Goal: Navigation & Orientation: Find specific page/section

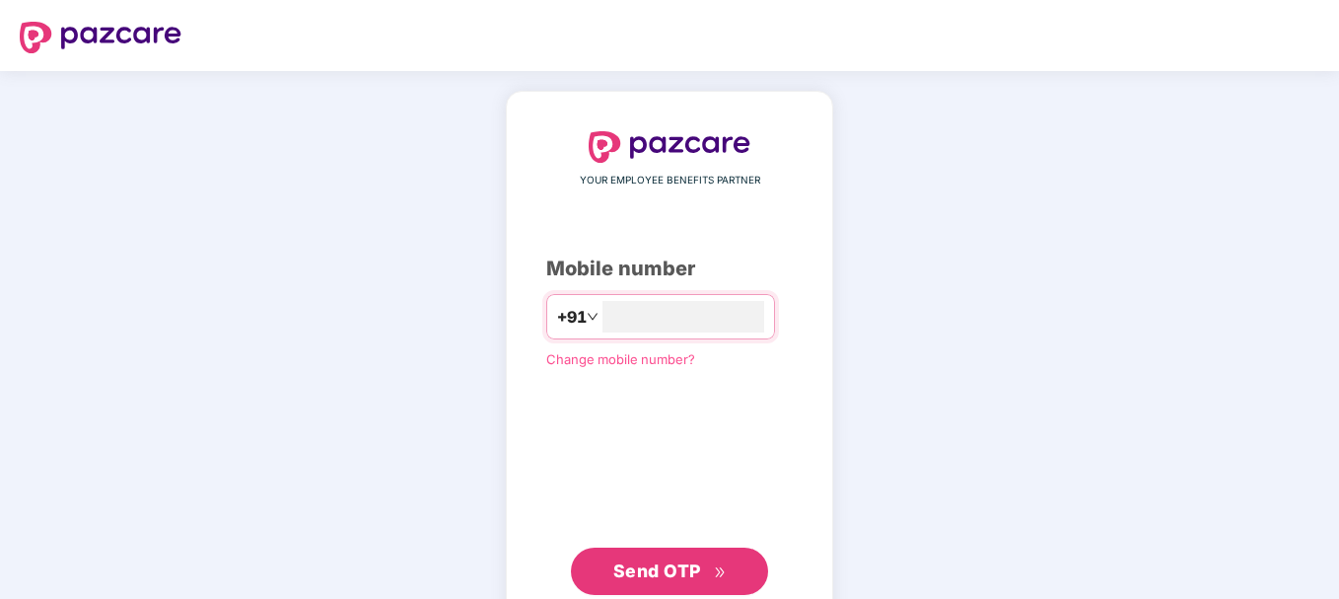
type input "**********"
click at [680, 562] on span "Send OTP" at bounding box center [657, 568] width 88 height 21
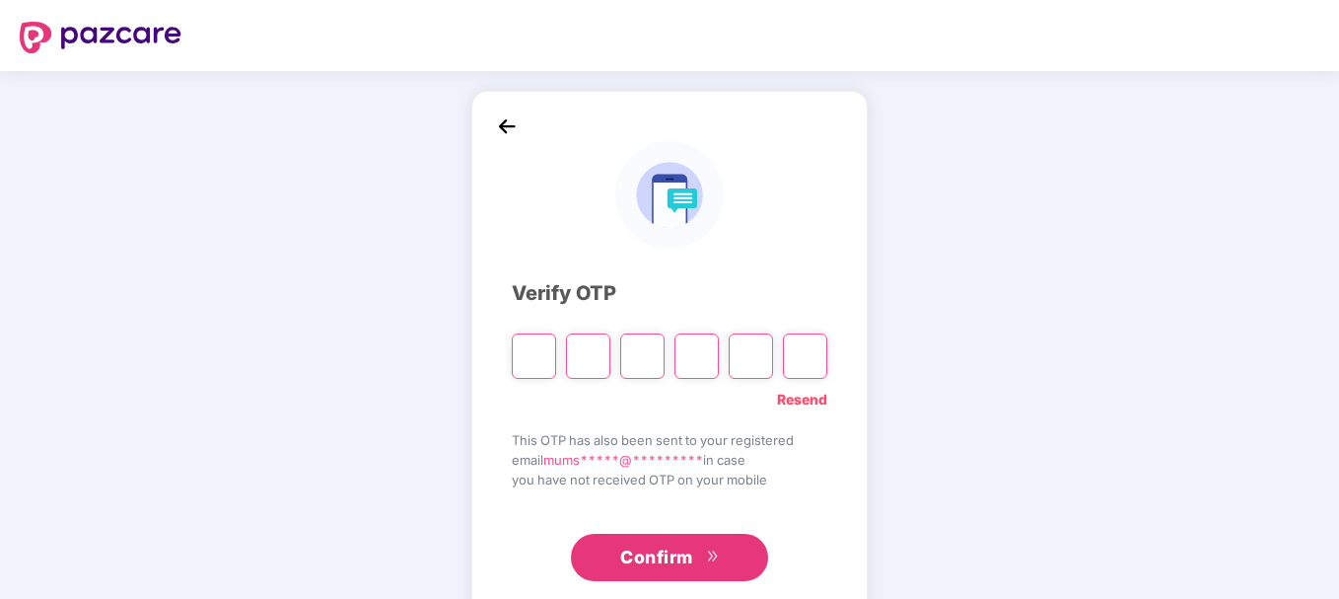
type input "*"
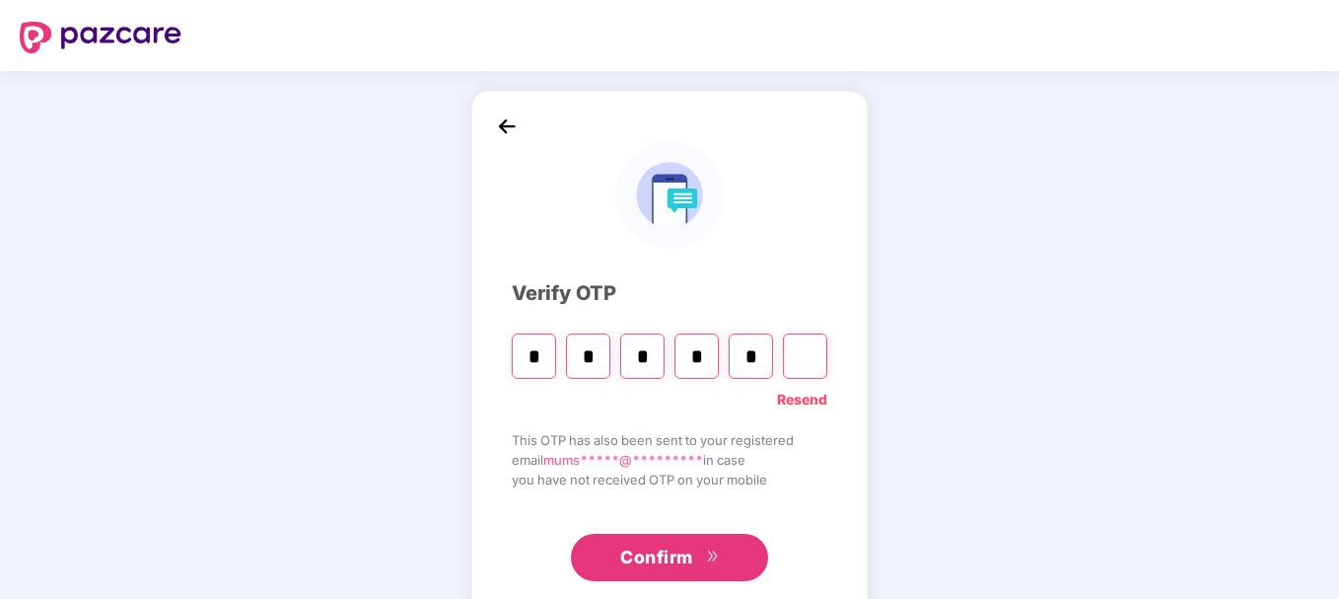
type input "*"
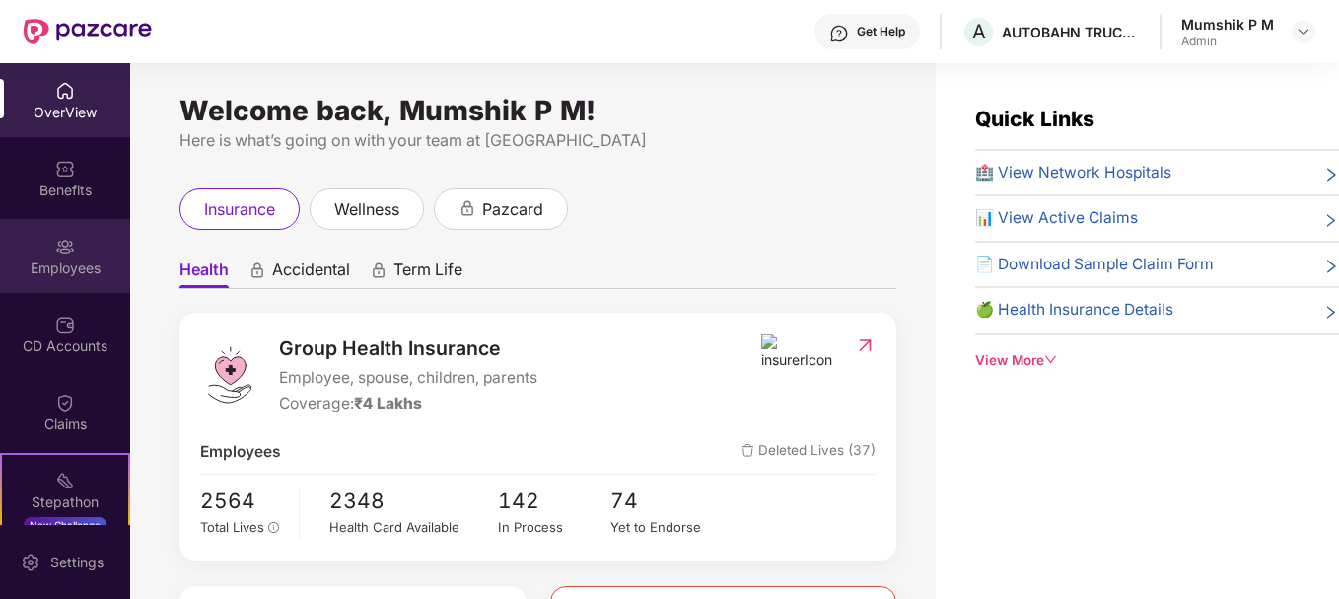
click at [69, 255] on img at bounding box center [65, 247] width 20 height 20
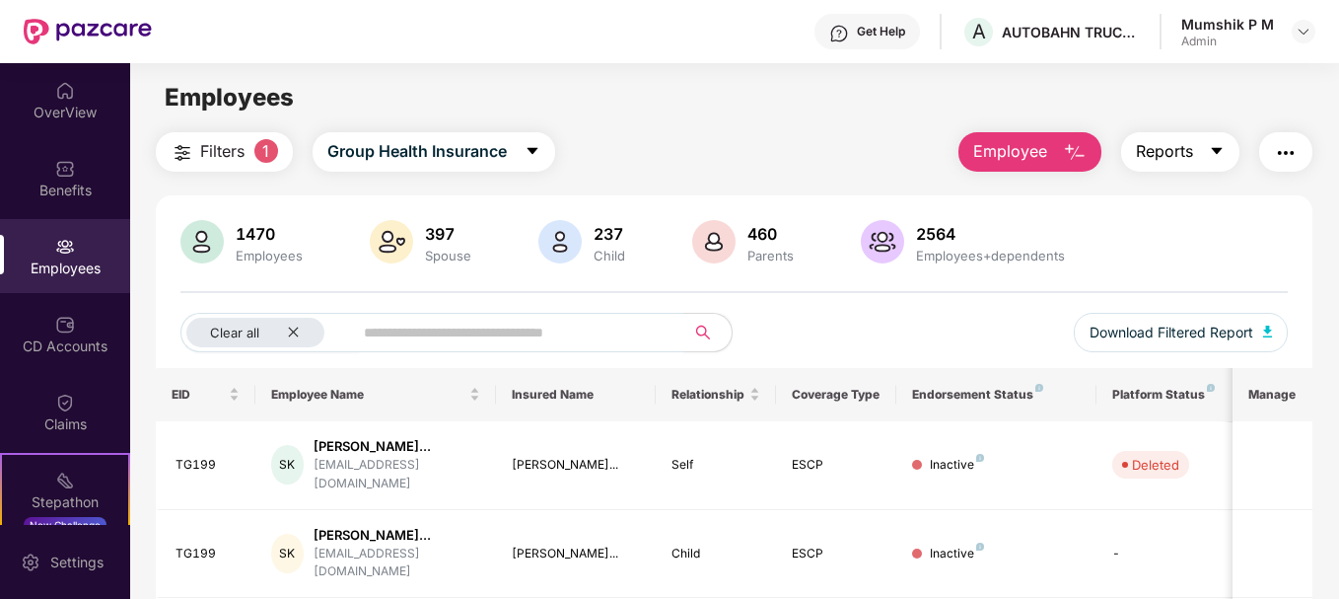
click at [1191, 165] on button "Reports" at bounding box center [1180, 151] width 118 height 39
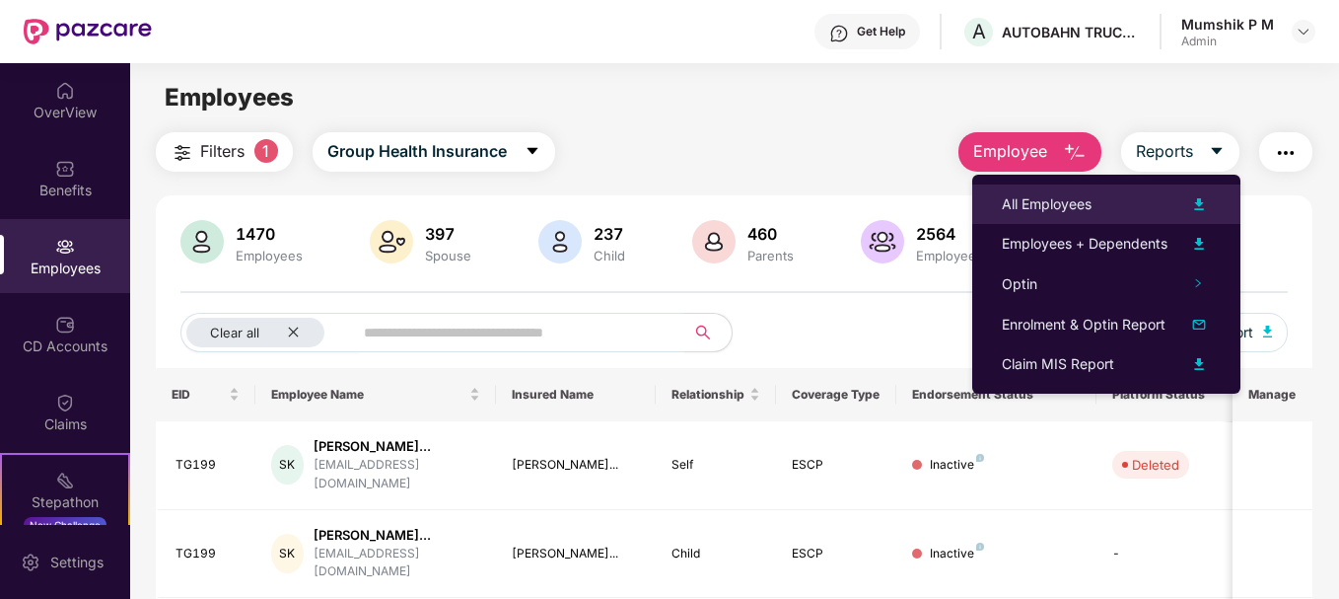
click at [1198, 208] on img at bounding box center [1199, 204] width 24 height 24
